Goal: Find specific page/section: Find specific page/section

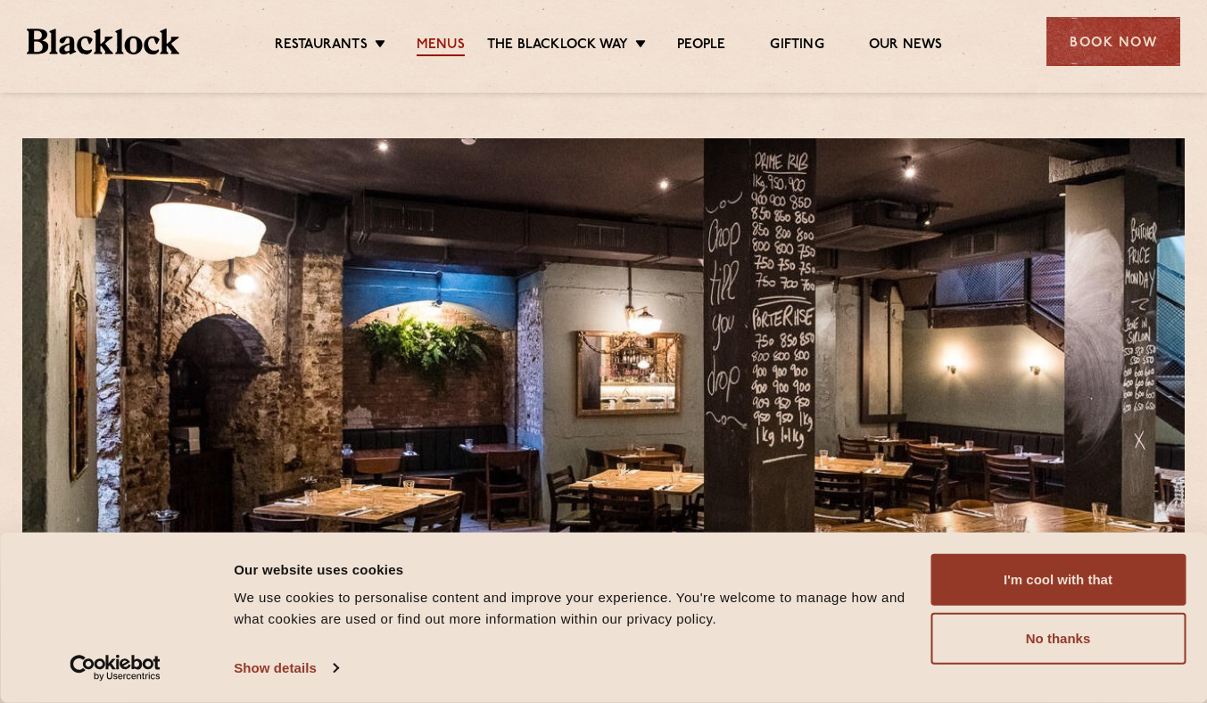
click at [460, 37] on link "Menus" at bounding box center [440, 47] width 48 height 20
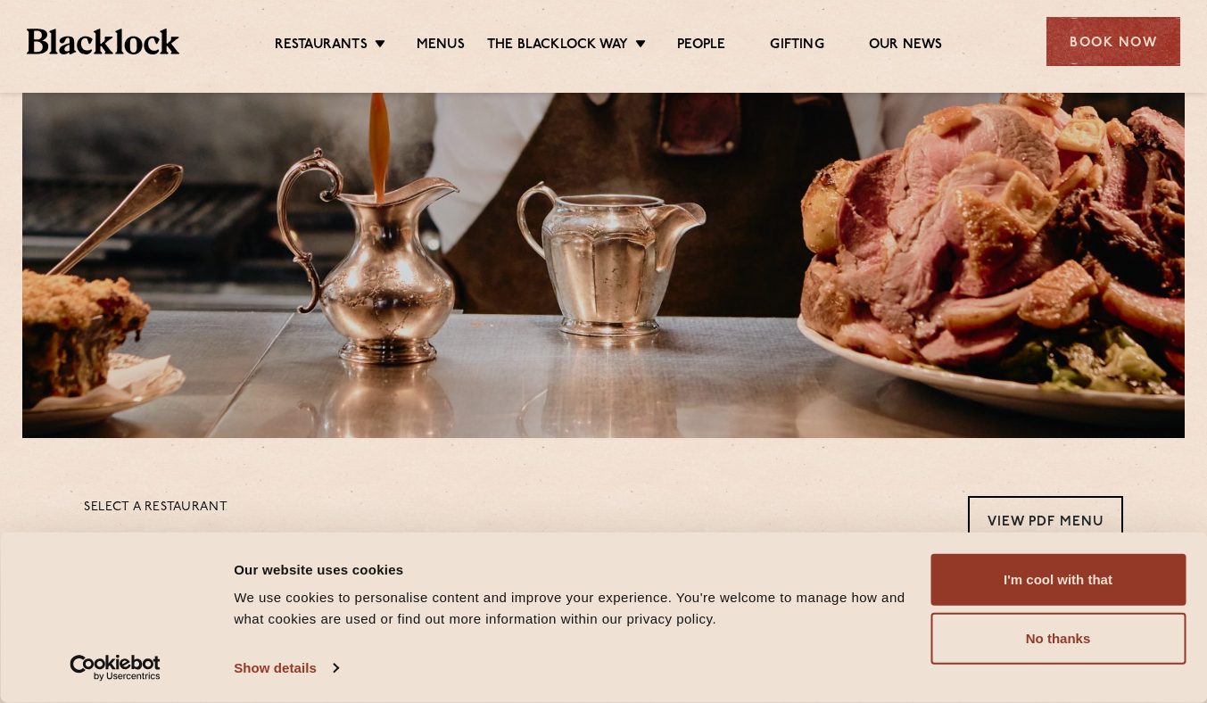
scroll to position [218, 0]
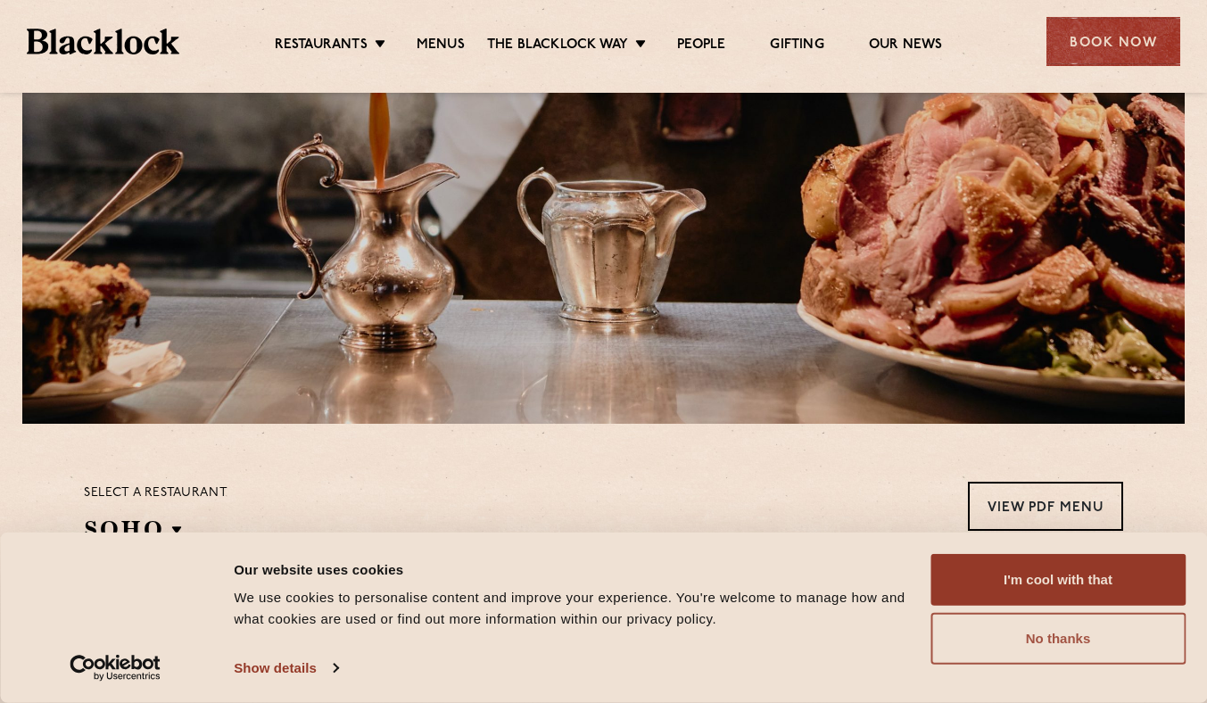
click at [998, 637] on button "No thanks" at bounding box center [1057, 639] width 255 height 52
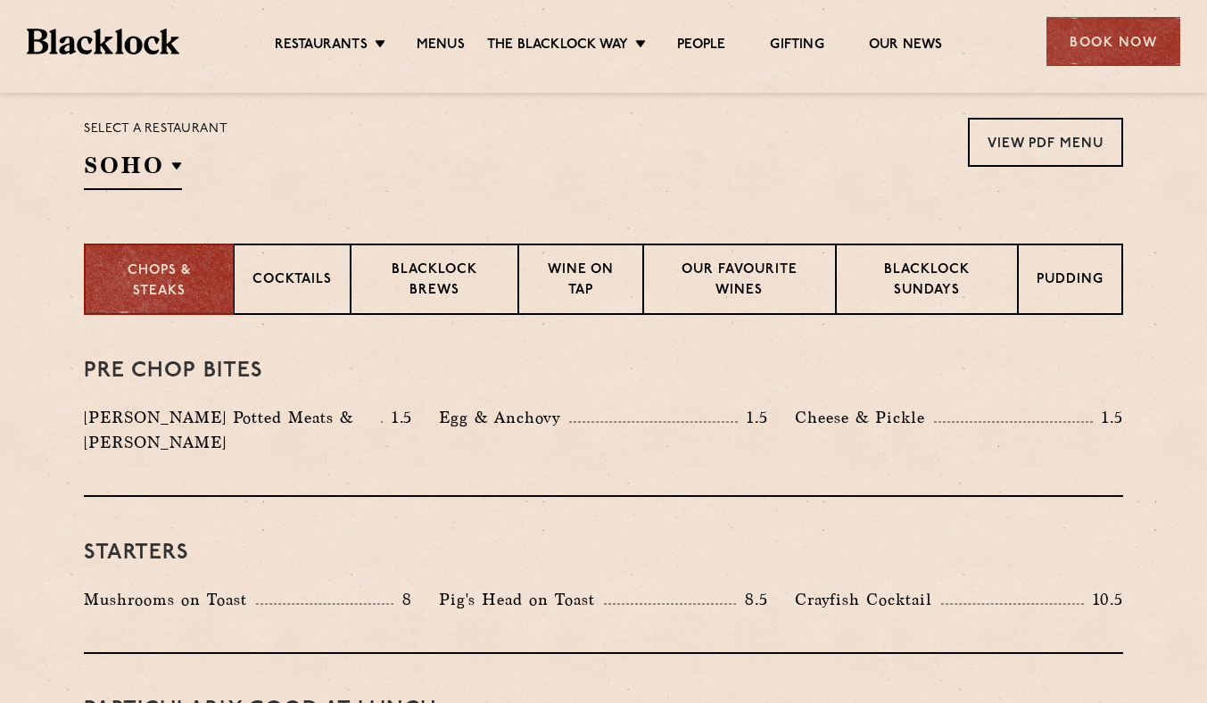
scroll to position [586, 0]
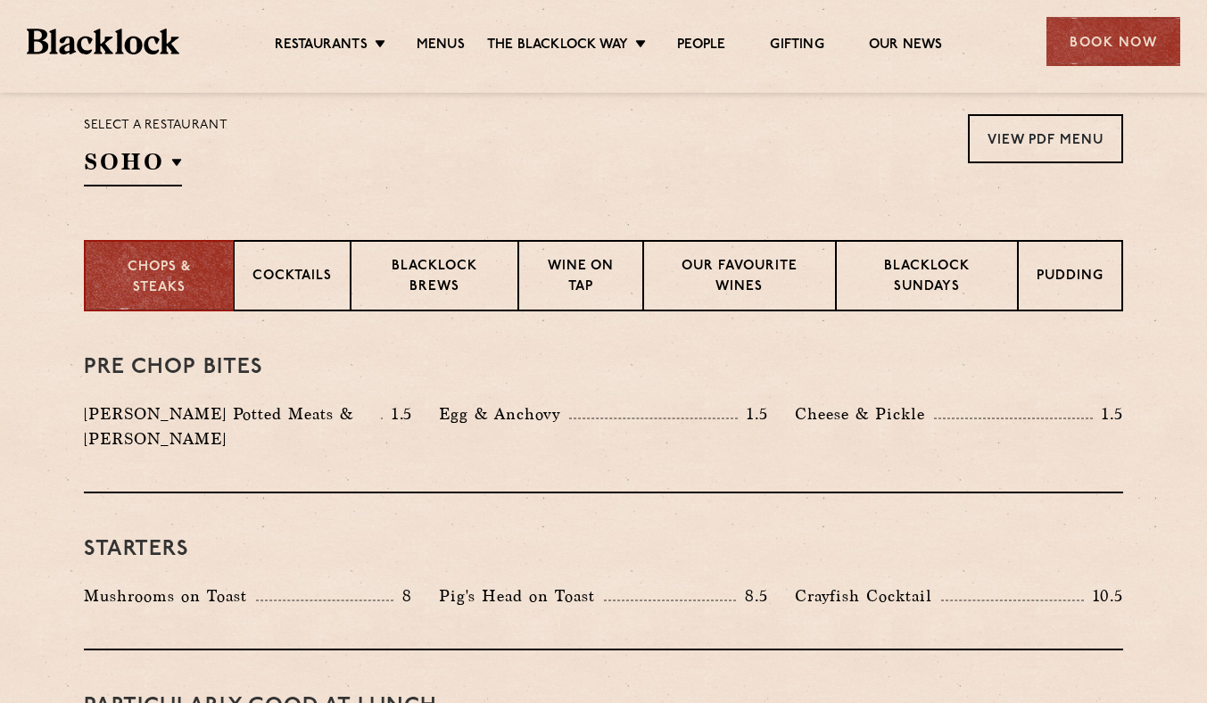
click at [182, 157] on div "Select a restaurant [GEOGRAPHIC_DATA] [GEOGRAPHIC_DATA] [GEOGRAPHIC_DATA] [GEOG…" at bounding box center [156, 150] width 144 height 72
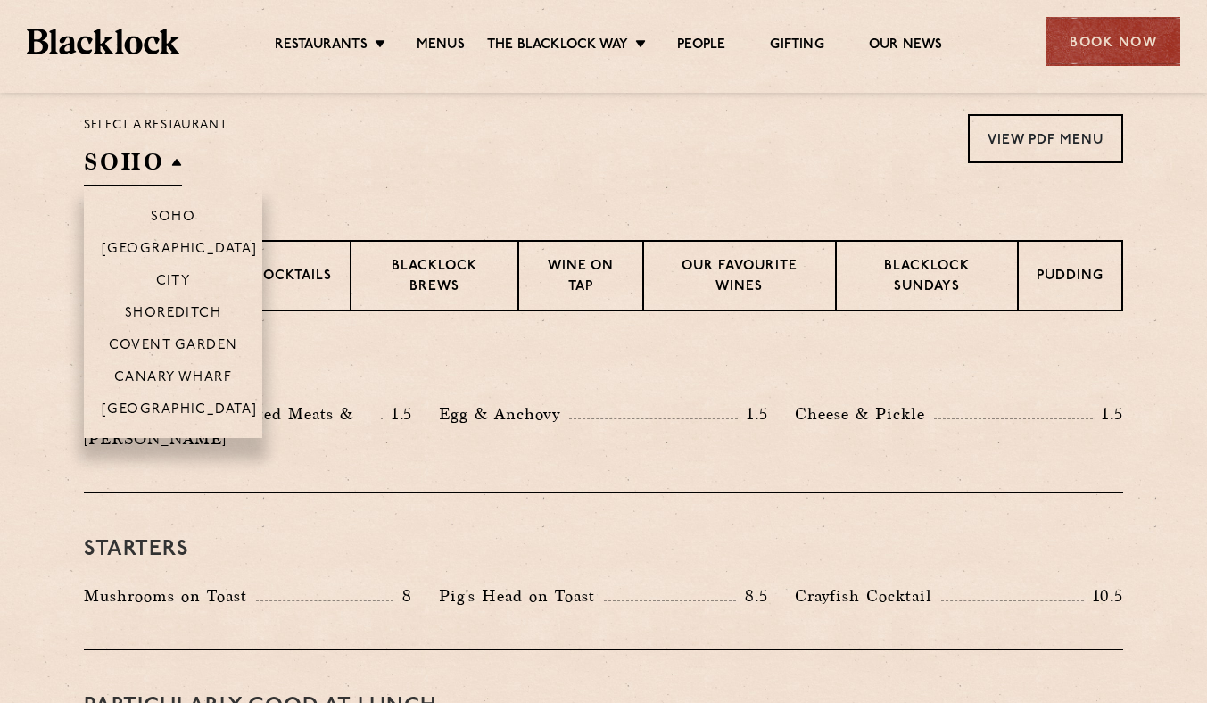
click at [169, 161] on h2 "SOHO" at bounding box center [133, 166] width 98 height 40
click at [170, 287] on p "City" at bounding box center [173, 283] width 35 height 18
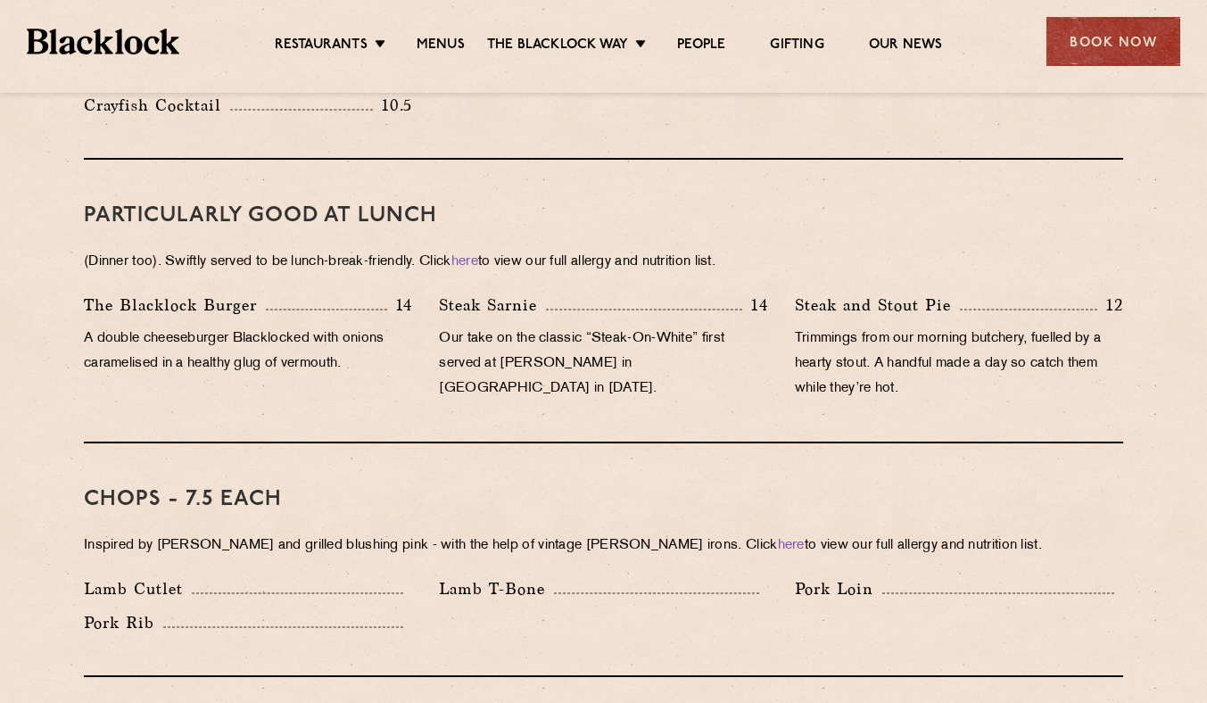
scroll to position [1108, 0]
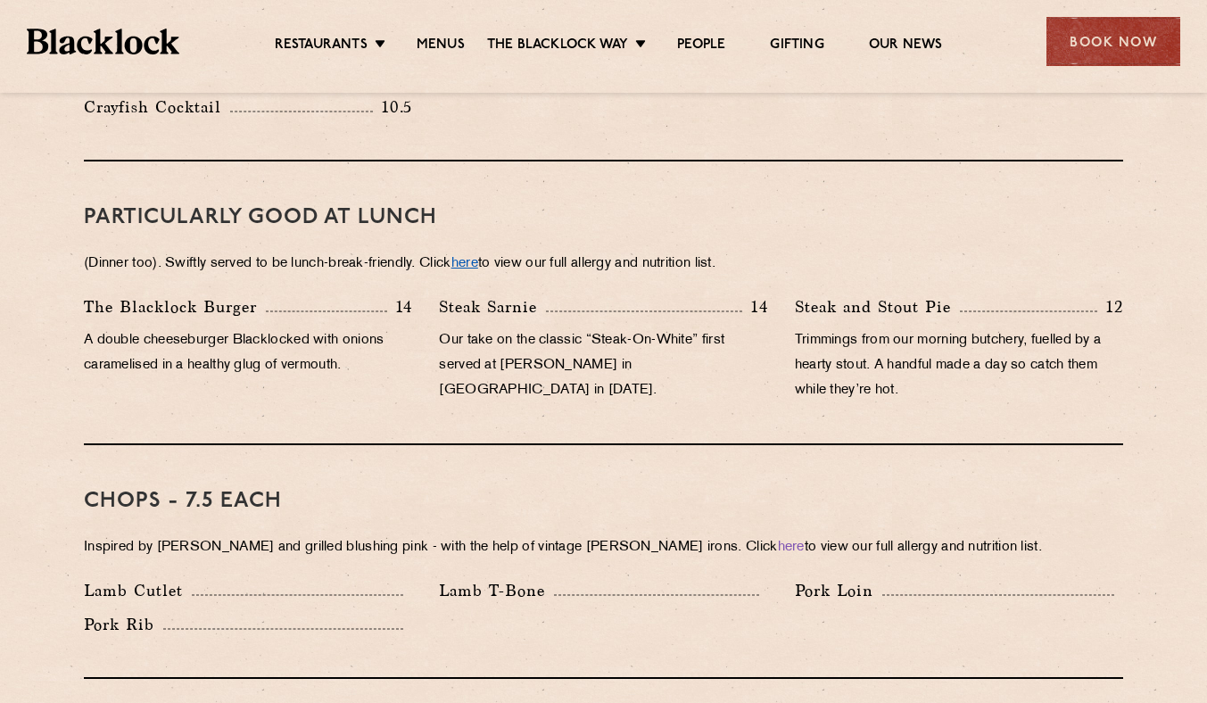
click at [473, 257] on link "here" at bounding box center [464, 263] width 27 height 13
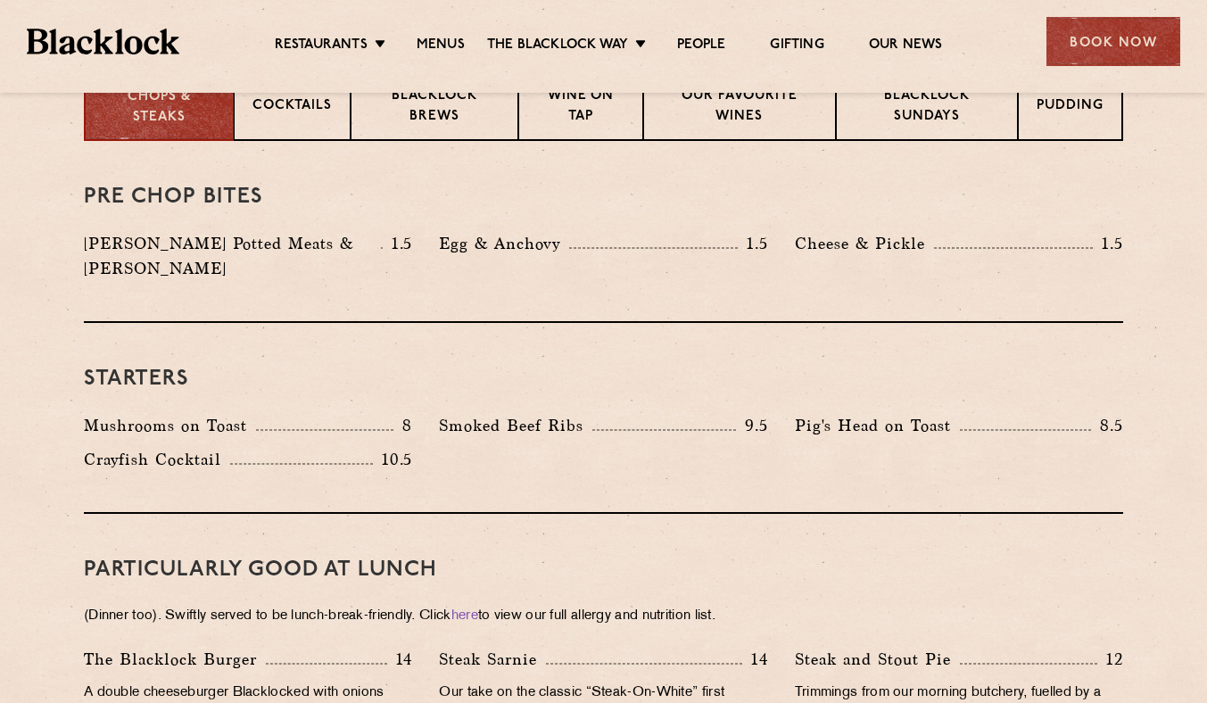
scroll to position [755, 0]
